Goal: Communication & Community: Answer question/provide support

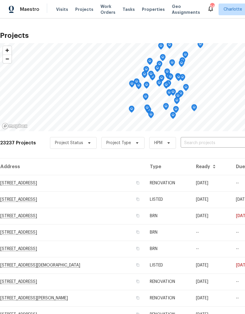
click at [211, 146] on input "text" at bounding box center [213, 142] width 67 height 9
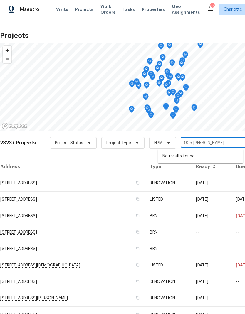
type input "905 lyn"
click at [216, 155] on li "905 Lynhaven Dr, Gastonia, NC 28052" at bounding box center [199, 156] width 85 height 10
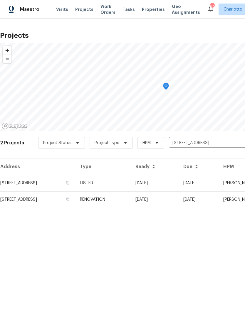
click at [210, 184] on td "08/02/25" at bounding box center [198, 183] width 40 height 16
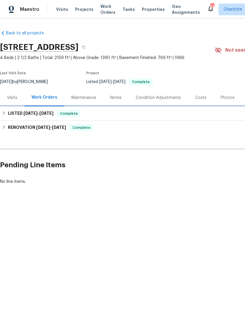
click at [5, 113] on icon at bounding box center [4, 113] width 4 height 4
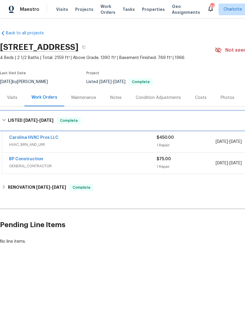
click at [4, 119] on icon at bounding box center [4, 120] width 4 height 4
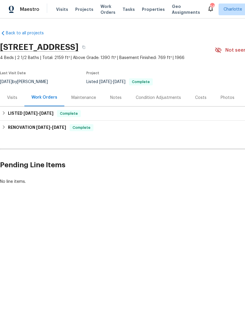
click at [174, 98] on div "Condition Adjustments" at bounding box center [157, 98] width 45 height 6
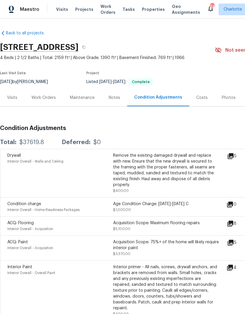
click at [41, 100] on div "Work Orders" at bounding box center [43, 98] width 24 height 6
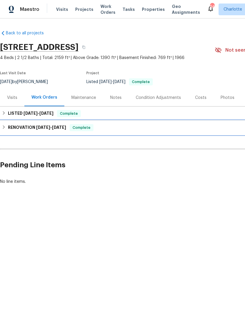
click at [7, 128] on div "RENOVATION 6/24/25 - 7/19/25 Complete" at bounding box center [166, 127] width 328 height 7
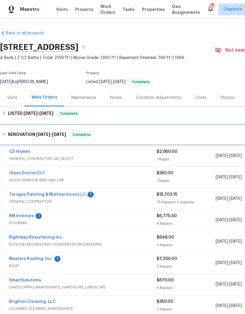
click at [5, 134] on icon at bounding box center [4, 134] width 4 height 4
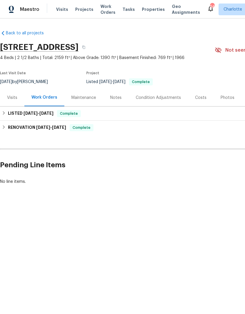
click at [200, 99] on div "Costs" at bounding box center [200, 98] width 11 height 6
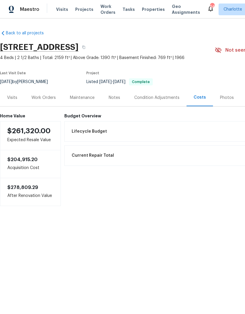
click at [36, 96] on div "Work Orders" at bounding box center [43, 98] width 24 height 6
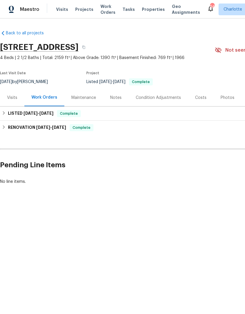
click at [10, 98] on div "Visits" at bounding box center [12, 98] width 10 height 6
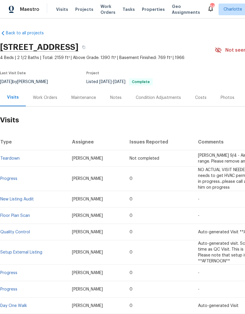
click at [221, 96] on div "Photos" at bounding box center [227, 98] width 14 height 6
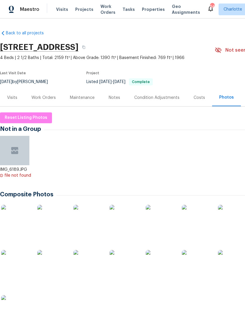
click at [49, 217] on img at bounding box center [51, 219] width 29 height 29
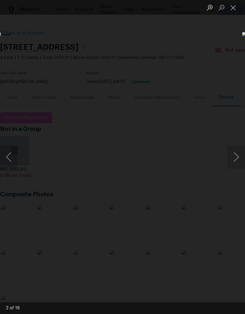
click at [237, 158] on button "Next image" at bounding box center [236, 156] width 18 height 23
click at [10, 154] on button "Previous image" at bounding box center [9, 156] width 18 height 23
click at [236, 160] on button "Next image" at bounding box center [236, 156] width 18 height 23
click at [236, 159] on button "Next image" at bounding box center [236, 156] width 18 height 23
click at [237, 162] on button "Next image" at bounding box center [236, 156] width 18 height 23
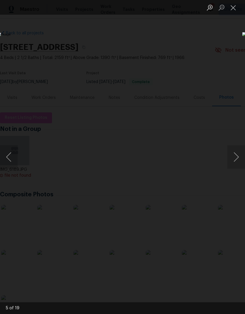
click at [239, 158] on button "Next image" at bounding box center [236, 156] width 18 height 23
click at [8, 157] on button "Previous image" at bounding box center [9, 156] width 18 height 23
click at [238, 159] on button "Next image" at bounding box center [236, 156] width 18 height 23
click at [8, 157] on button "Previous image" at bounding box center [9, 156] width 18 height 23
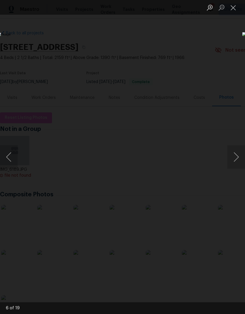
click at [238, 160] on button "Next image" at bounding box center [236, 156] width 18 height 23
click at [236, 159] on button "Next image" at bounding box center [236, 156] width 18 height 23
click at [237, 160] on button "Next image" at bounding box center [236, 156] width 18 height 23
click at [237, 162] on button "Next image" at bounding box center [236, 156] width 18 height 23
click at [237, 161] on button "Next image" at bounding box center [236, 156] width 18 height 23
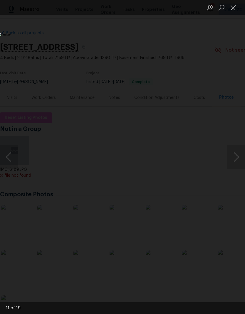
click at [7, 158] on button "Previous image" at bounding box center [9, 156] width 18 height 23
click at [237, 162] on button "Next image" at bounding box center [236, 156] width 18 height 23
click at [239, 159] on button "Next image" at bounding box center [236, 156] width 18 height 23
click at [238, 160] on button "Next image" at bounding box center [236, 156] width 18 height 23
click at [233, 8] on button "Close lightbox" at bounding box center [233, 7] width 12 height 10
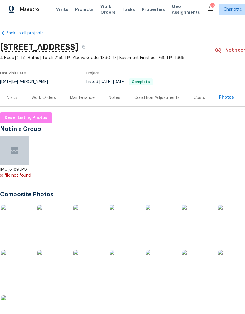
click at [117, 97] on div "Notes" at bounding box center [114, 98] width 11 height 6
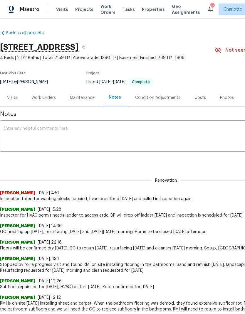
click at [100, 11] on span "Work Orders" at bounding box center [107, 10] width 15 height 12
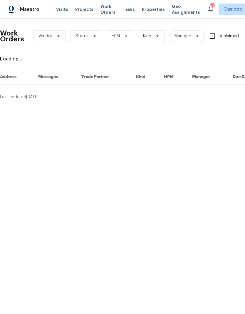
click at [74, 5] on div "Visits Projects Work Orders Tasks Properties Geo Assignments" at bounding box center [131, 10] width 151 height 12
click at [75, 9] on span "Projects" at bounding box center [84, 9] width 18 height 6
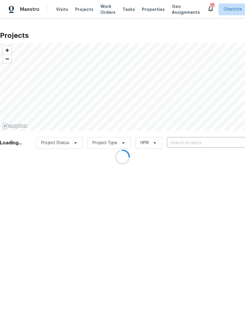
click at [201, 145] on input "text" at bounding box center [200, 142] width 67 height 9
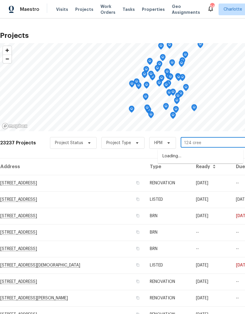
type input "124 creek"
click at [223, 152] on li "124 Creek Hollow Trl, Belmont, NC 28012" at bounding box center [199, 156] width 85 height 10
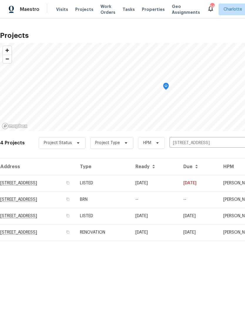
click at [214, 180] on td "08/21/25" at bounding box center [198, 183] width 40 height 16
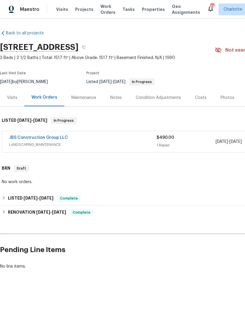
click at [26, 138] on link "JBS Construction Group LLC" at bounding box center [38, 137] width 59 height 4
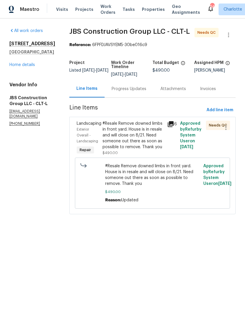
click at [128, 92] on div "Progress Updates" at bounding box center [128, 89] width 35 height 6
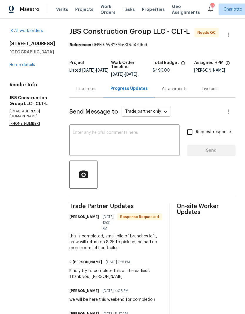
click at [93, 97] on div "Line Items" at bounding box center [86, 88] width 34 height 17
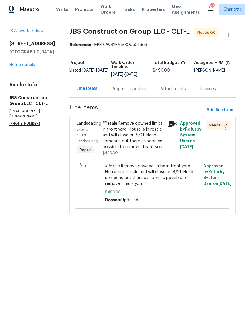
click at [174, 128] on icon at bounding box center [170, 124] width 7 height 7
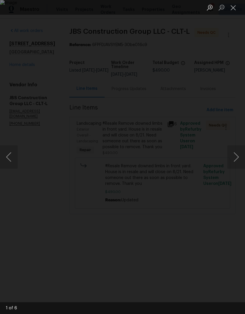
click at [237, 155] on button "Next image" at bounding box center [236, 156] width 18 height 23
click at [236, 156] on button "Next image" at bounding box center [236, 156] width 18 height 23
click at [236, 158] on button "Next image" at bounding box center [236, 156] width 18 height 23
click at [10, 157] on button "Previous image" at bounding box center [9, 156] width 18 height 23
click at [235, 10] on button "Close lightbox" at bounding box center [233, 7] width 12 height 10
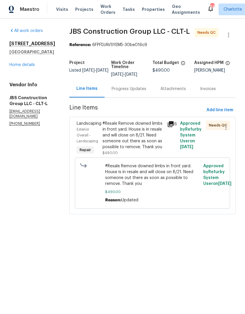
click at [144, 92] on div "Progress Updates" at bounding box center [128, 89] width 35 height 6
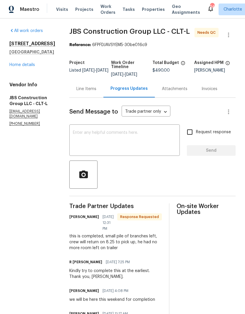
click at [161, 138] on textarea at bounding box center [124, 141] width 103 height 21
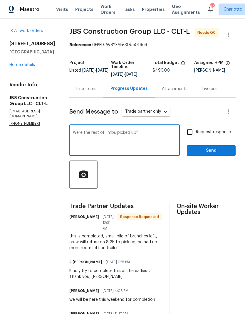
type textarea "Were the rest of limbs picked up?"
click at [195, 137] on input "Request response" at bounding box center [189, 132] width 12 height 12
checkbox input "true"
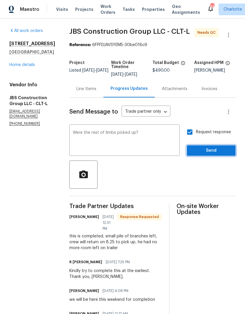
click at [214, 154] on span "Send" at bounding box center [210, 150] width 39 height 7
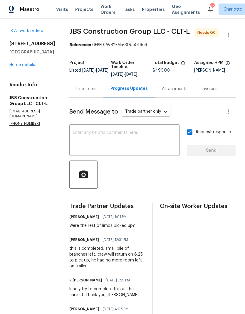
click at [23, 63] on link "Home details" at bounding box center [22, 65] width 26 height 4
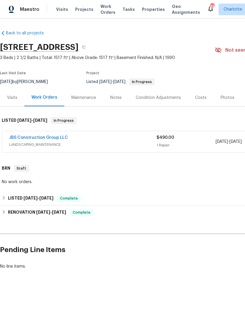
click at [78, 12] on span "Projects" at bounding box center [84, 9] width 18 height 6
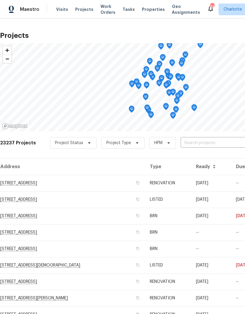
click at [221, 143] on input "text" at bounding box center [213, 142] width 67 height 9
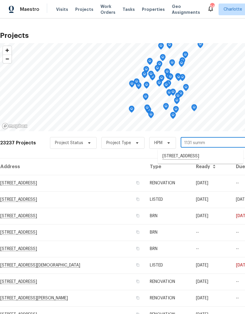
type input "1131 sum"
click at [215, 157] on li "1131 Summit Hills Dr, Charlotte, NC 28214" at bounding box center [199, 156] width 85 height 10
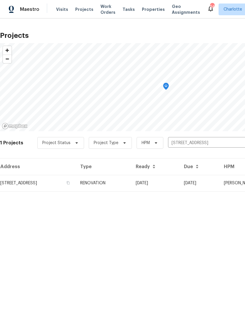
click at [179, 183] on td "08/18/25" at bounding box center [155, 183] width 48 height 16
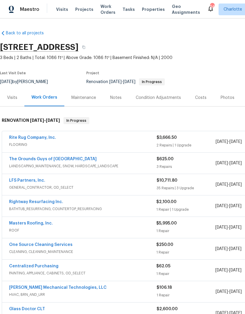
click at [18, 244] on link "One Source Cleaning Services" at bounding box center [40, 245] width 63 height 4
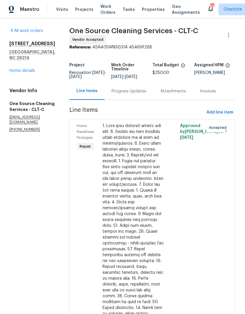
click at [121, 94] on div "Progress Updates" at bounding box center [128, 91] width 35 height 6
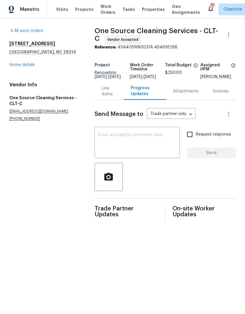
click at [163, 148] on textarea at bounding box center [137, 143] width 78 height 21
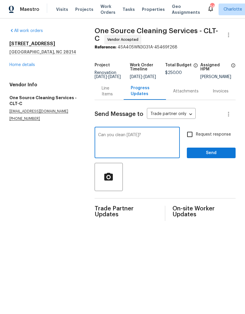
type textarea "Can you clean Friday?"
click at [193, 138] on input "Request response" at bounding box center [189, 134] width 12 height 12
checkbox input "true"
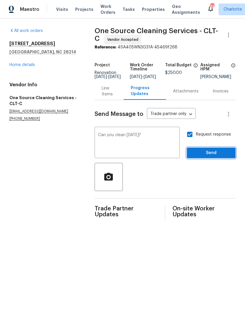
click at [216, 157] on span "Send" at bounding box center [210, 152] width 39 height 7
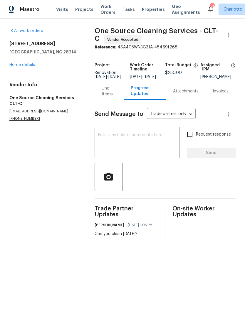
click at [16, 66] on link "Home details" at bounding box center [22, 65] width 26 height 4
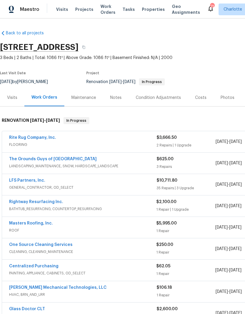
click at [110, 101] on div "Notes" at bounding box center [116, 97] width 26 height 17
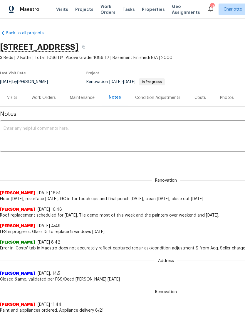
click at [42, 101] on div "Work Orders" at bounding box center [43, 97] width 38 height 17
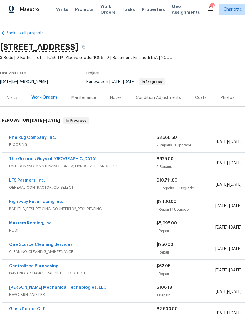
click at [14, 244] on link "One Source Cleaning Services" at bounding box center [40, 245] width 63 height 4
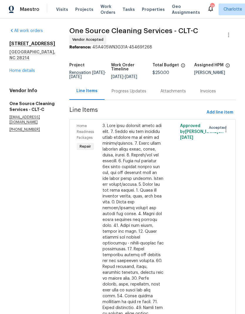
click at [133, 94] on div "Progress Updates" at bounding box center [128, 91] width 35 height 6
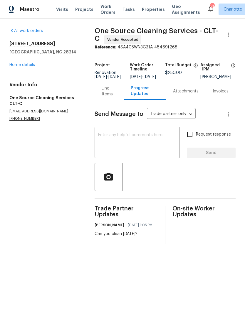
click at [136, 141] on textarea at bounding box center [137, 143] width 78 height 21
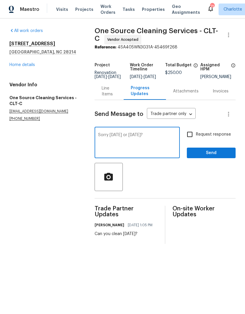
type textarea "Sorry Saturday or Sunday?"
click at [194, 140] on input "Request response" at bounding box center [189, 134] width 12 height 12
checkbox input "true"
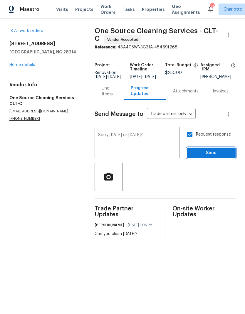
click at [211, 158] on button "Send" at bounding box center [211, 153] width 49 height 11
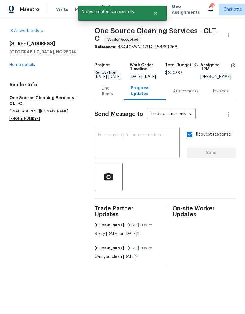
click at [15, 66] on link "Home details" at bounding box center [22, 65] width 26 height 4
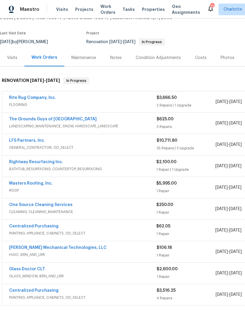
scroll to position [40, 0]
click at [77, 7] on span "Projects" at bounding box center [84, 9] width 18 height 6
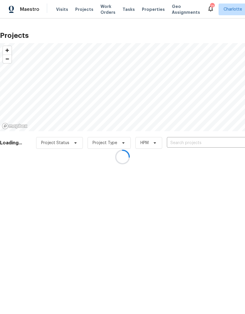
click at [199, 141] on div at bounding box center [122, 157] width 245 height 314
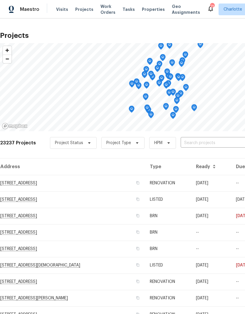
click at [200, 145] on input "text" at bounding box center [213, 142] width 67 height 9
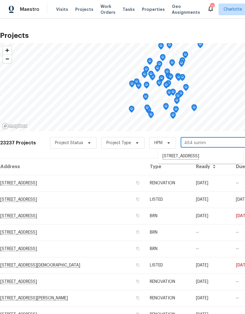
type input "464 sum"
click at [220, 156] on li "464 Summer Ridge Rd, Stanley, NC 28164" at bounding box center [199, 156] width 85 height 10
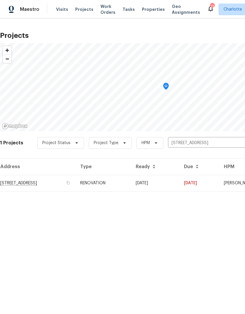
click at [179, 182] on td "08/18/25" at bounding box center [155, 183] width 48 height 16
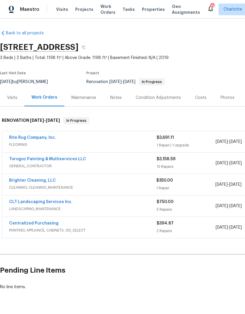
click at [15, 181] on link "Brighter Cleaning, LLC" at bounding box center [32, 180] width 47 height 4
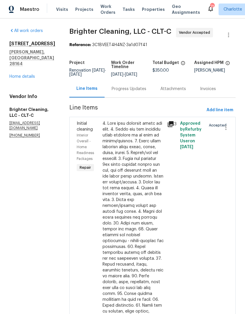
click at [127, 89] on div "Progress Updates" at bounding box center [128, 89] width 35 height 6
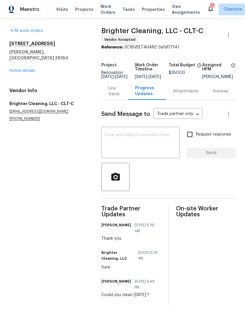
click at [159, 138] on textarea at bounding box center [140, 143] width 71 height 21
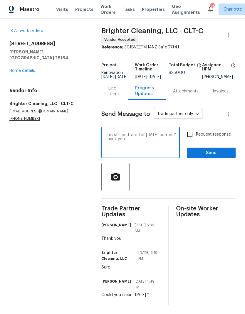
type textarea "This still on track for today correct? Thank you"
click at [196, 135] on input "Request response" at bounding box center [189, 134] width 12 height 12
checkbox input "true"
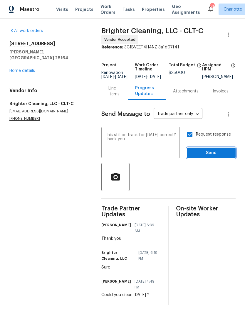
click at [214, 157] on span "Send" at bounding box center [210, 152] width 39 height 7
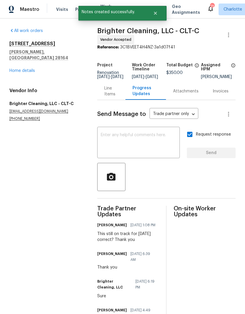
click at [21, 69] on link "Home details" at bounding box center [22, 71] width 26 height 4
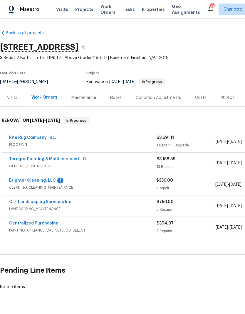
click at [18, 180] on link "Brighter Cleaning, LLC" at bounding box center [32, 180] width 47 height 4
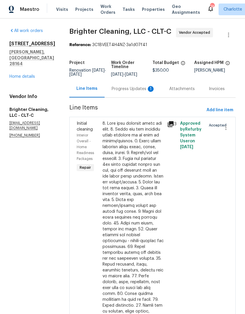
click at [111, 88] on div "Progress Updates 1" at bounding box center [132, 89] width 43 height 6
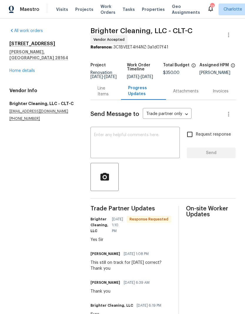
click at [98, 143] on textarea at bounding box center [135, 143] width 82 height 21
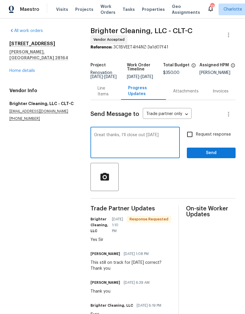
type textarea "Great thanks, I’ll close out tomorrow"
click at [207, 157] on span "Send" at bounding box center [210, 152] width 39 height 7
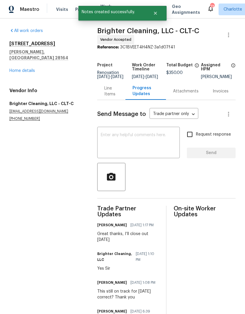
click at [18, 69] on link "Home details" at bounding box center [22, 71] width 26 height 4
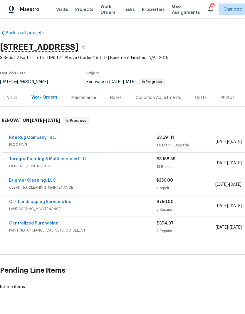
click at [79, 9] on span "Projects" at bounding box center [84, 9] width 18 height 6
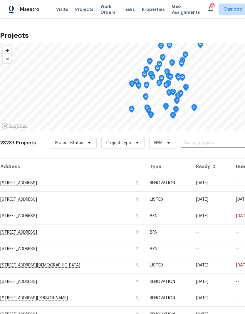
click at [217, 141] on input "text" at bounding box center [213, 142] width 67 height 9
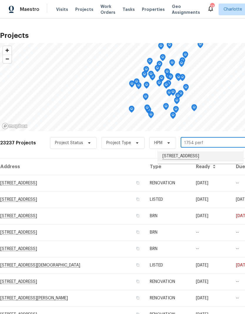
click at [216, 155] on li "[STREET_ADDRESS]" at bounding box center [199, 156] width 85 height 10
type input "[STREET_ADDRESS]"
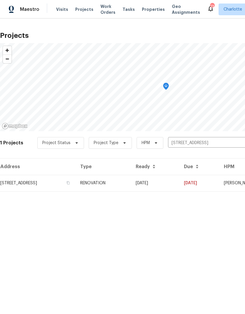
click at [214, 183] on td "08/18/25" at bounding box center [199, 183] width 40 height 16
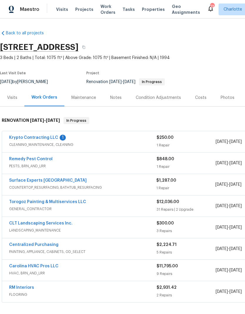
click at [28, 138] on link "Krypto Contracting LLC" at bounding box center [33, 137] width 49 height 4
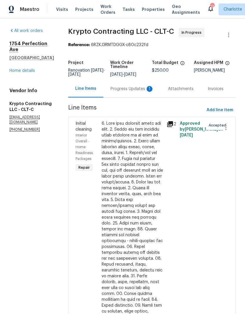
click at [121, 89] on div "Progress Updates 1" at bounding box center [131, 88] width 57 height 17
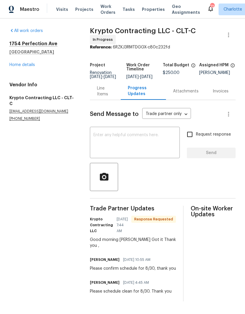
click at [168, 146] on textarea at bounding box center [134, 143] width 83 height 21
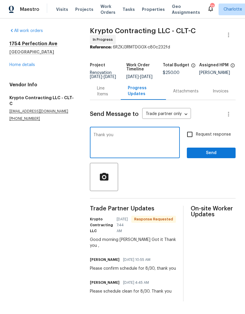
type textarea "Thank you"
click at [221, 157] on span "Send" at bounding box center [210, 152] width 39 height 7
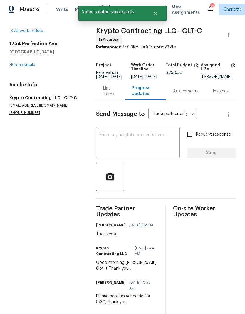
click at [12, 65] on link "Home details" at bounding box center [22, 65] width 26 height 4
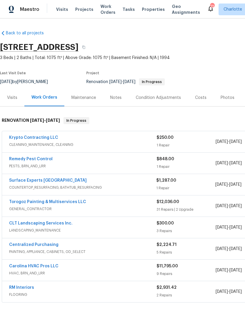
click at [13, 160] on link "Remedy Pest Control" at bounding box center [30, 159] width 43 height 4
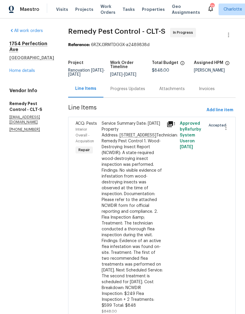
click at [128, 92] on div "Progress Updates" at bounding box center [127, 89] width 35 height 6
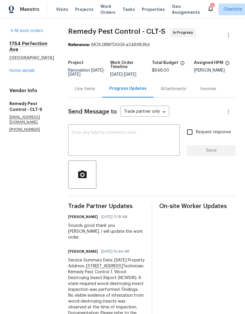
click at [20, 73] on link "Home details" at bounding box center [22, 71] width 26 height 4
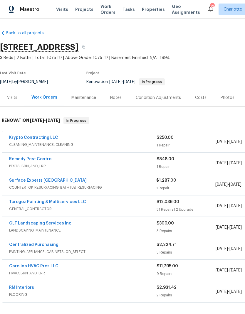
click at [118, 96] on div "Notes" at bounding box center [115, 98] width 11 height 6
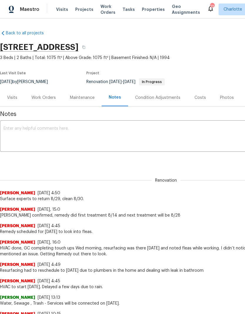
click at [35, 96] on div "Work Orders" at bounding box center [43, 98] width 24 height 6
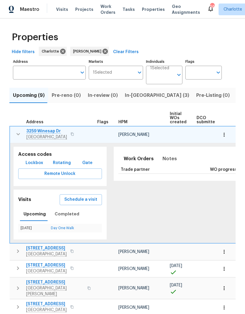
click at [15, 135] on icon "button" at bounding box center [18, 134] width 7 height 7
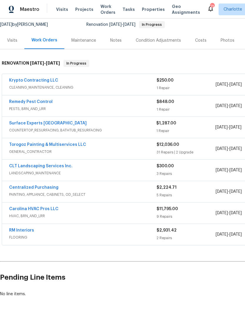
scroll to position [56, 0]
